Goal: Information Seeking & Learning: Learn about a topic

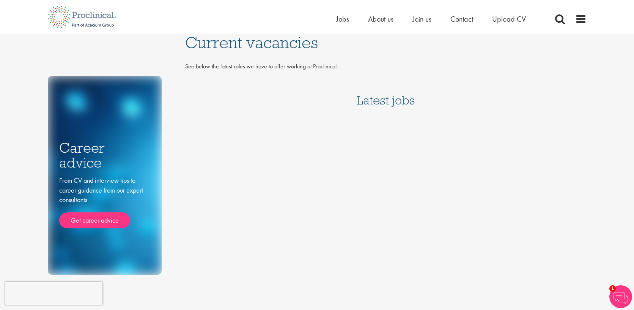
click at [372, 100] on h3 "Latest jobs" at bounding box center [386, 93] width 58 height 37
click at [379, 105] on h3 "Latest jobs" at bounding box center [386, 93] width 58 height 37
click at [274, 44] on span "Current vacancies" at bounding box center [251, 42] width 133 height 20
click at [340, 20] on span "Jobs" at bounding box center [342, 19] width 13 height 10
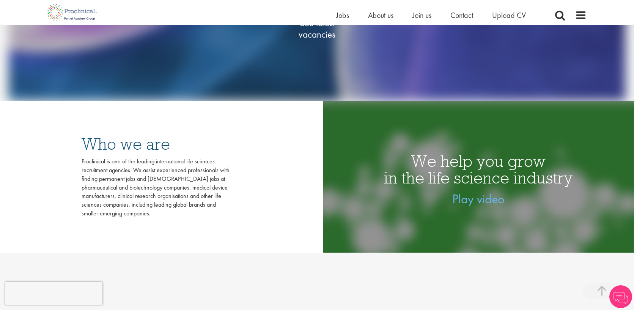
scroll to position [193, 0]
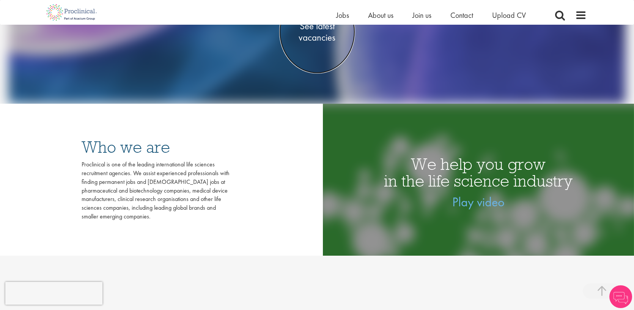
click at [320, 36] on span "See latest vacancies" at bounding box center [317, 31] width 76 height 23
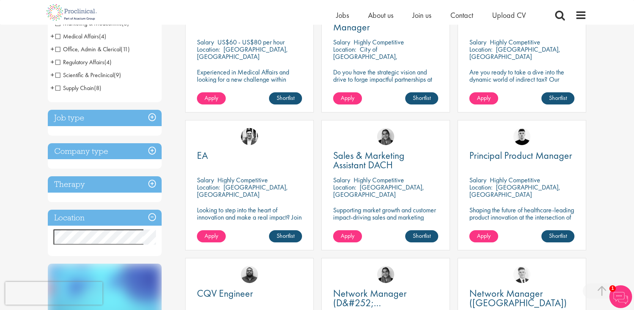
scroll to position [190, 0]
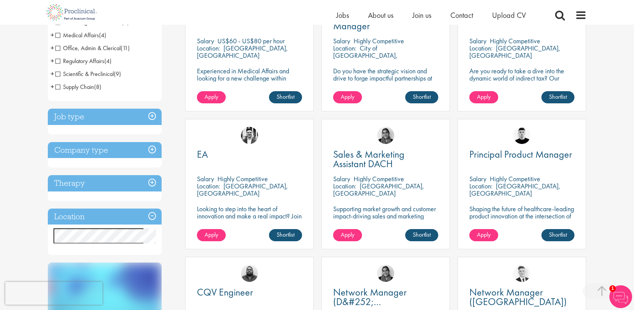
click at [152, 151] on h3 "Company type" at bounding box center [105, 150] width 114 height 16
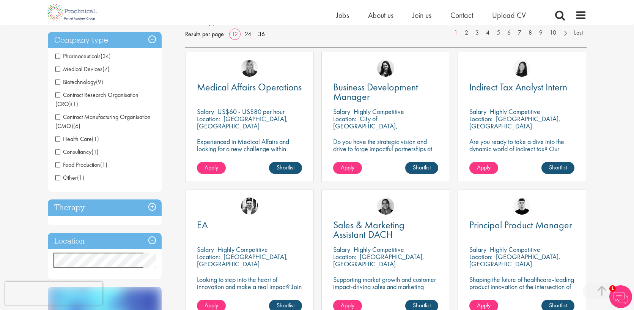
scroll to position [119, 0]
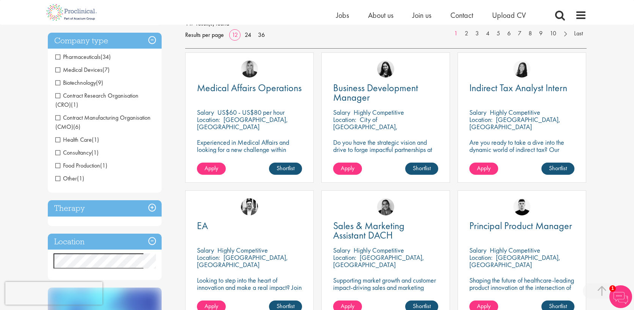
click at [58, 57] on span "Pharmaceuticals" at bounding box center [77, 57] width 45 height 8
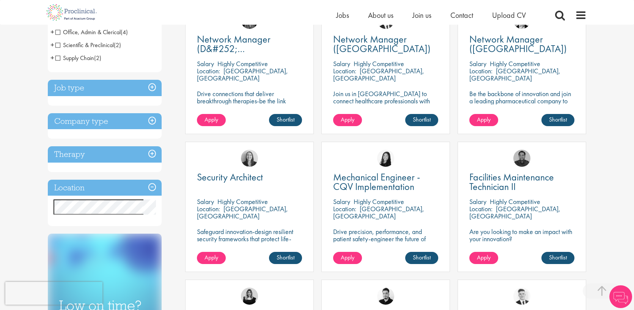
scroll to position [168, 0]
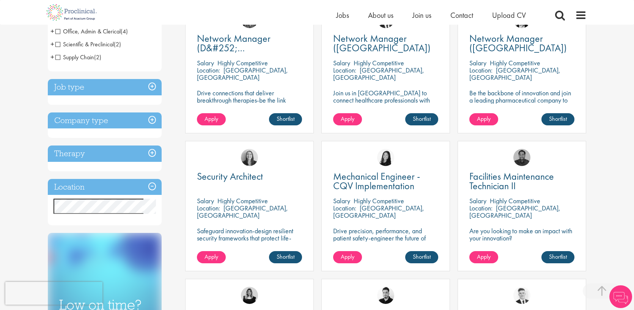
click at [152, 120] on h3 "Company type" at bounding box center [105, 120] width 114 height 16
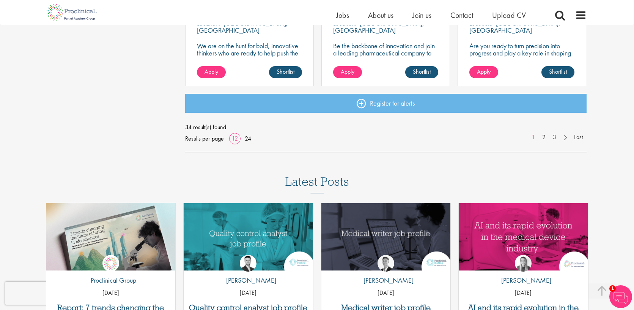
scroll to position [629, 0]
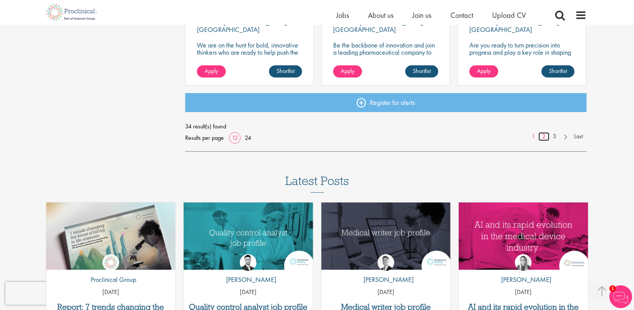
click at [542, 136] on link "2" at bounding box center [543, 136] width 11 height 9
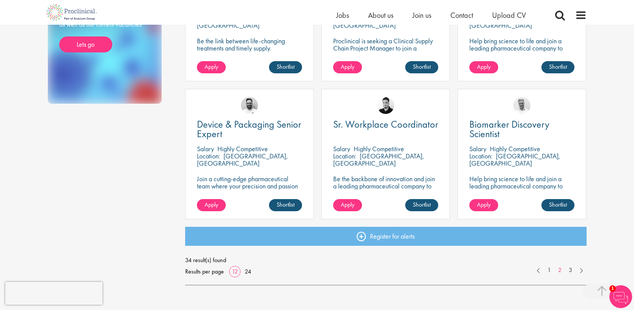
scroll to position [498, 0]
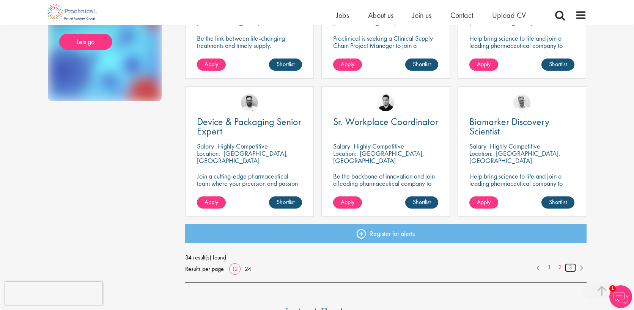
click at [569, 268] on link "3" at bounding box center [570, 267] width 11 height 9
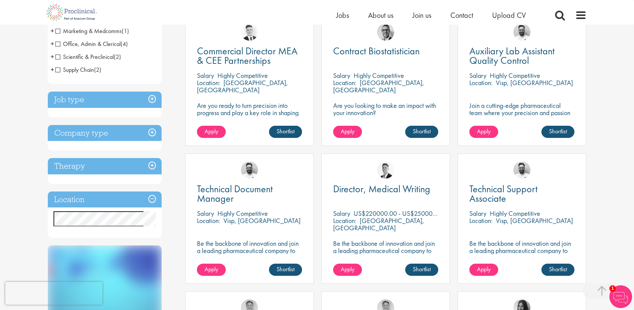
scroll to position [152, 0]
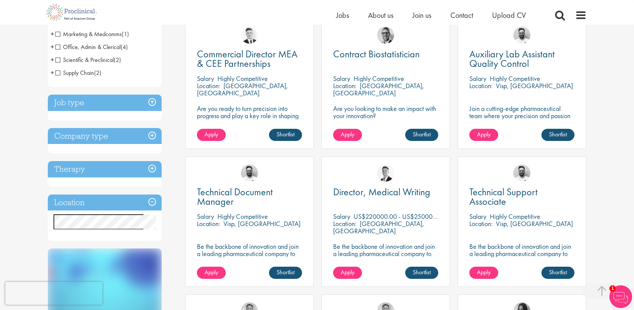
click at [153, 135] on h3 "Company type" at bounding box center [105, 136] width 114 height 16
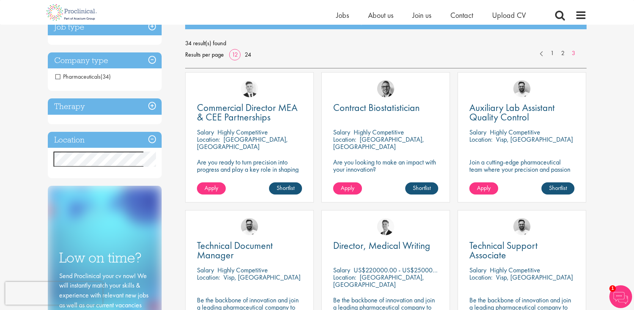
scroll to position [94, 0]
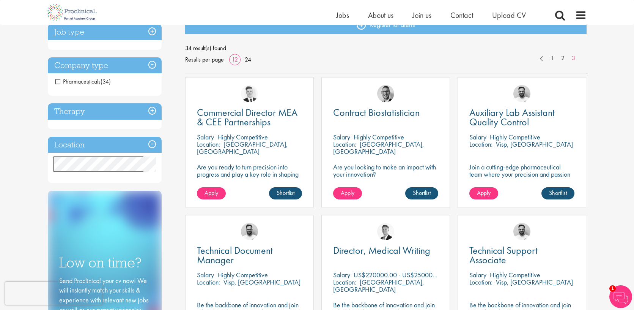
click at [57, 81] on span "Pharmaceuticals" at bounding box center [77, 81] width 45 height 8
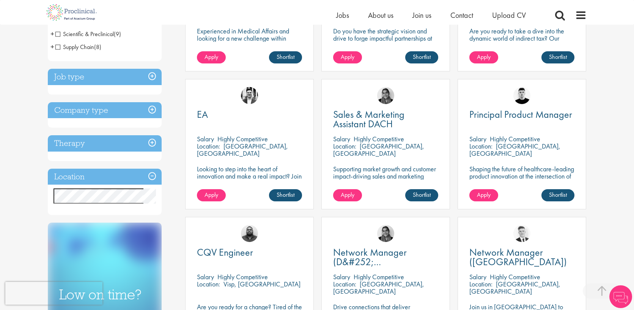
scroll to position [233, 0]
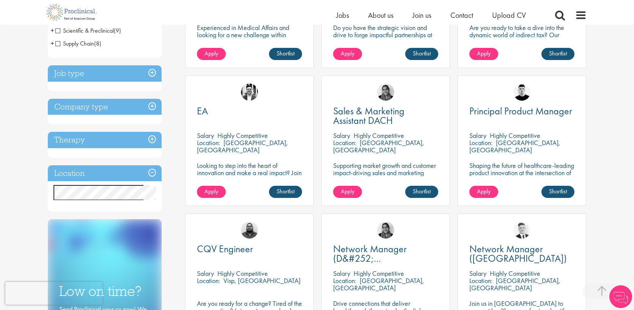
click at [155, 107] on h3 "Company type" at bounding box center [105, 107] width 114 height 16
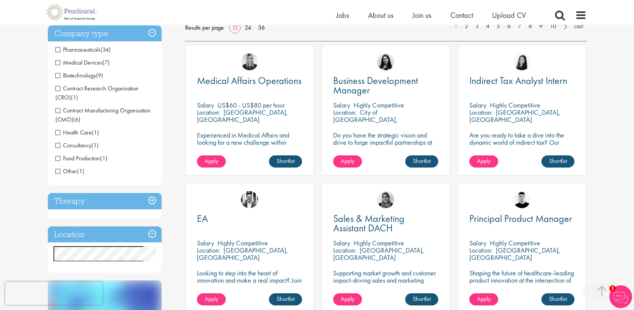
scroll to position [122, 0]
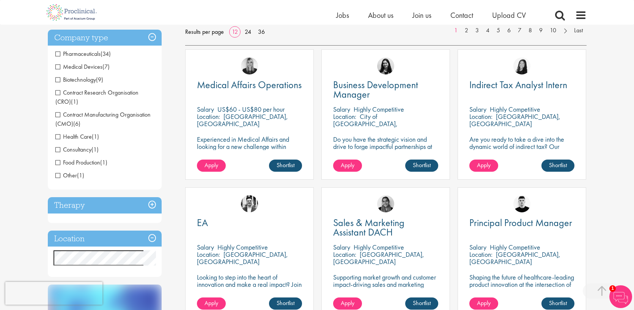
click at [58, 116] on span "Contract Manufacturing Organisation (CMO)" at bounding box center [102, 118] width 95 height 17
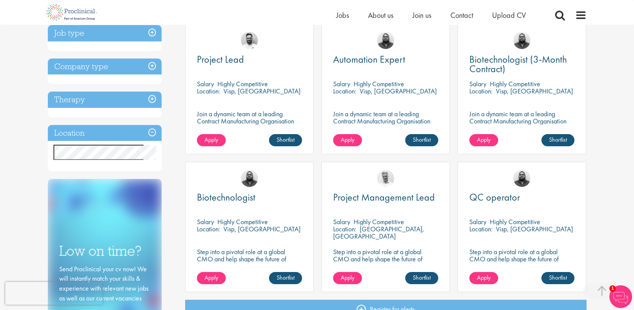
scroll to position [143, 0]
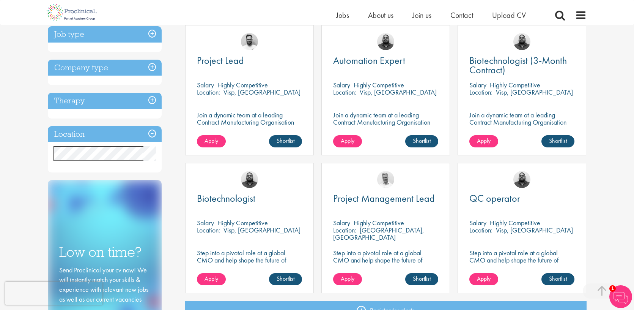
click at [151, 67] on h3 "Company type" at bounding box center [105, 68] width 114 height 16
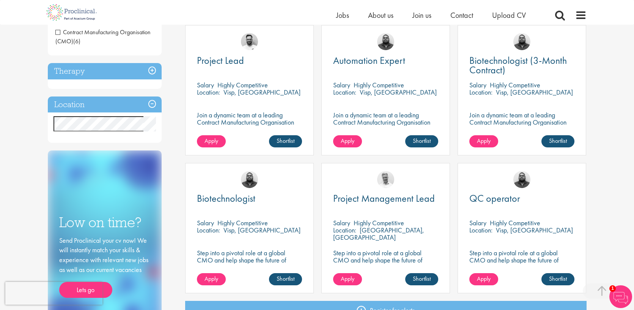
click at [60, 35] on span "Contract Manufacturing Organisation (CMO)" at bounding box center [102, 36] width 95 height 17
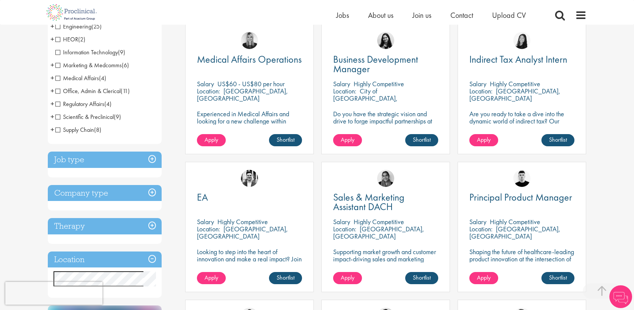
scroll to position [149, 0]
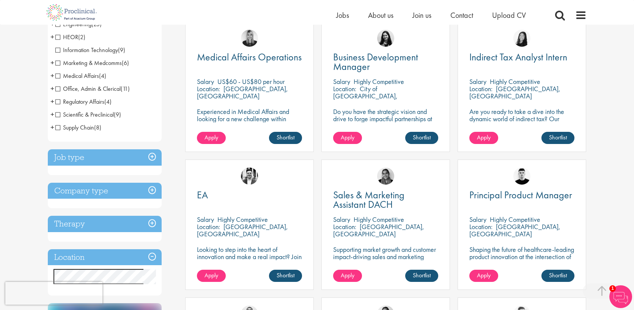
click at [153, 190] on h3 "Company type" at bounding box center [105, 190] width 114 height 16
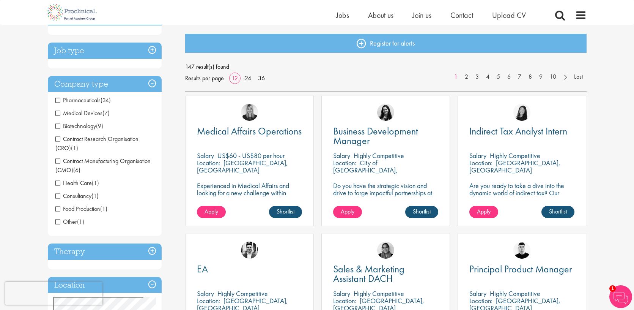
scroll to position [74, 0]
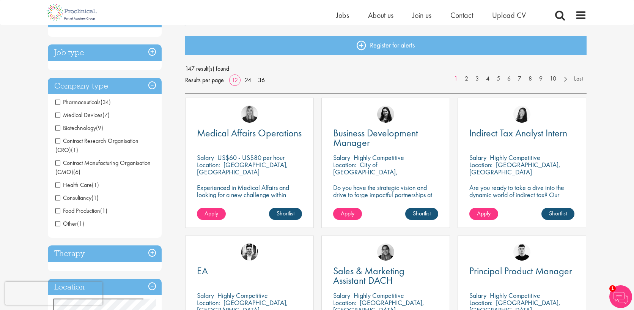
click at [58, 126] on span "Biotechnology" at bounding box center [75, 128] width 41 height 8
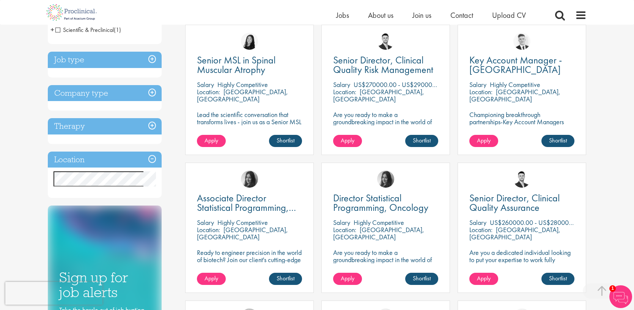
scroll to position [141, 0]
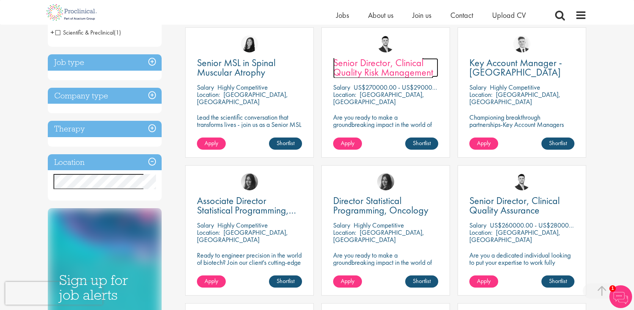
click at [377, 68] on span "Senior Director, Clinical Quality Risk Management" at bounding box center [383, 67] width 100 height 22
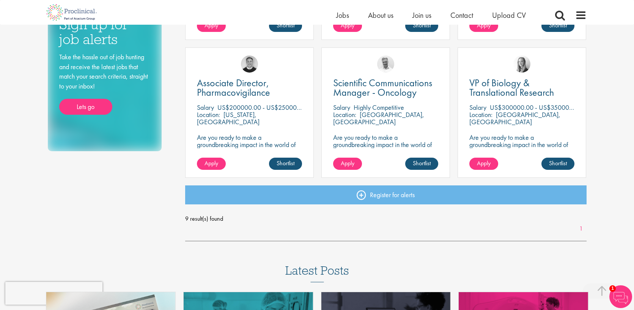
scroll to position [394, 0]
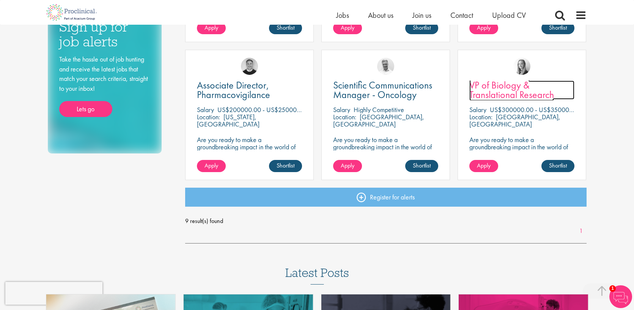
click at [521, 87] on span "VP of Biology & Translational Research" at bounding box center [511, 90] width 85 height 22
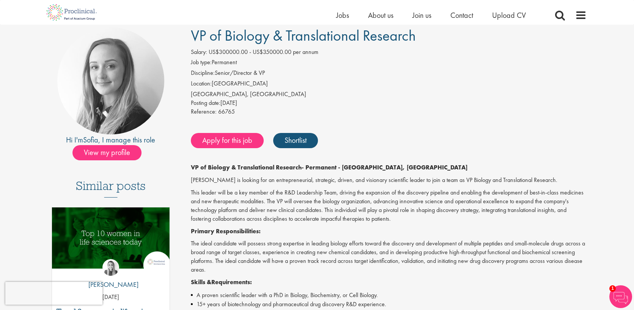
scroll to position [56, 0]
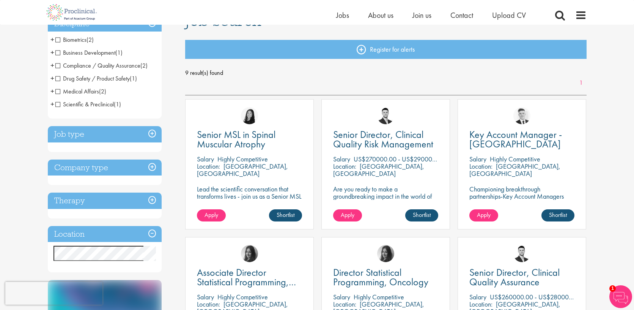
scroll to position [62, 0]
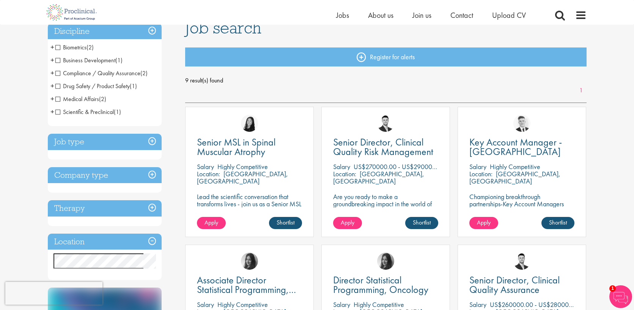
click at [154, 174] on h3 "Company type" at bounding box center [105, 175] width 114 height 16
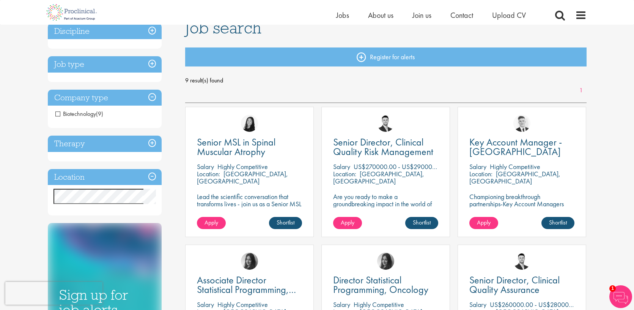
click at [59, 115] on span "Biotechnology" at bounding box center [75, 114] width 41 height 8
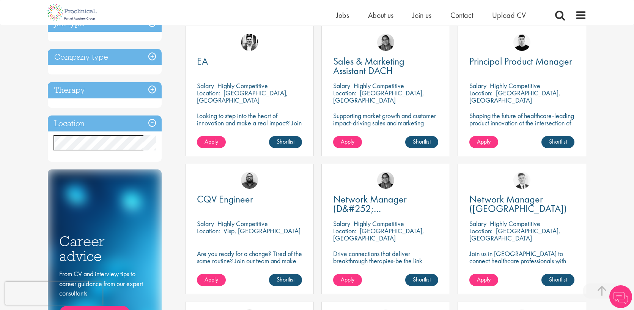
scroll to position [285, 0]
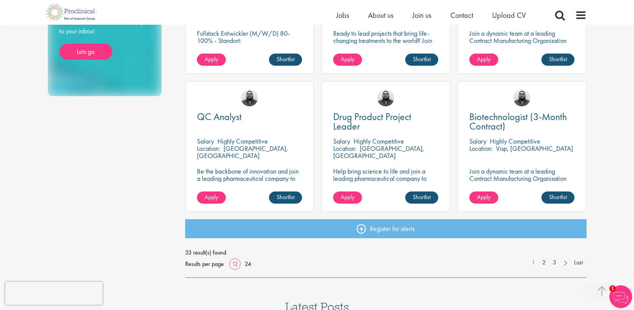
scroll to position [505, 0]
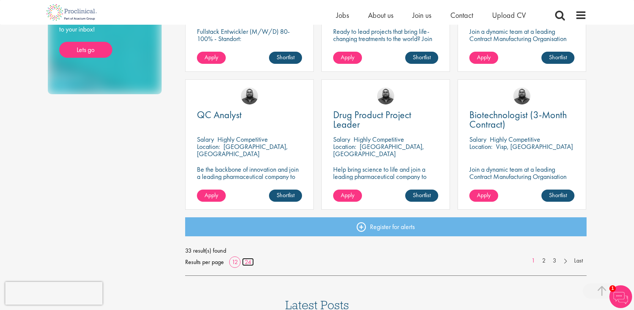
click at [247, 262] on link "24" at bounding box center [248, 262] width 12 height 8
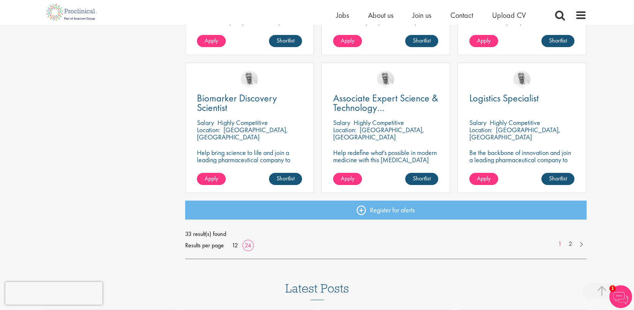
scroll to position [1074, 0]
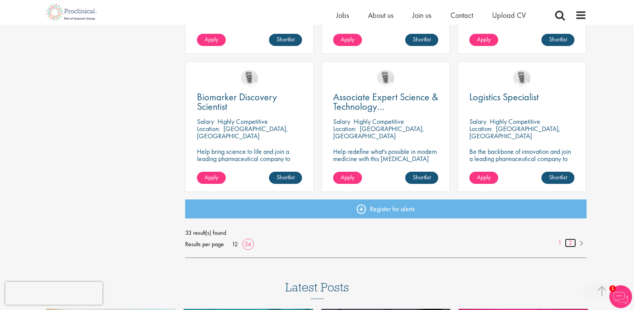
click at [572, 243] on link "2" at bounding box center [570, 242] width 11 height 9
